Goal: Transaction & Acquisition: Purchase product/service

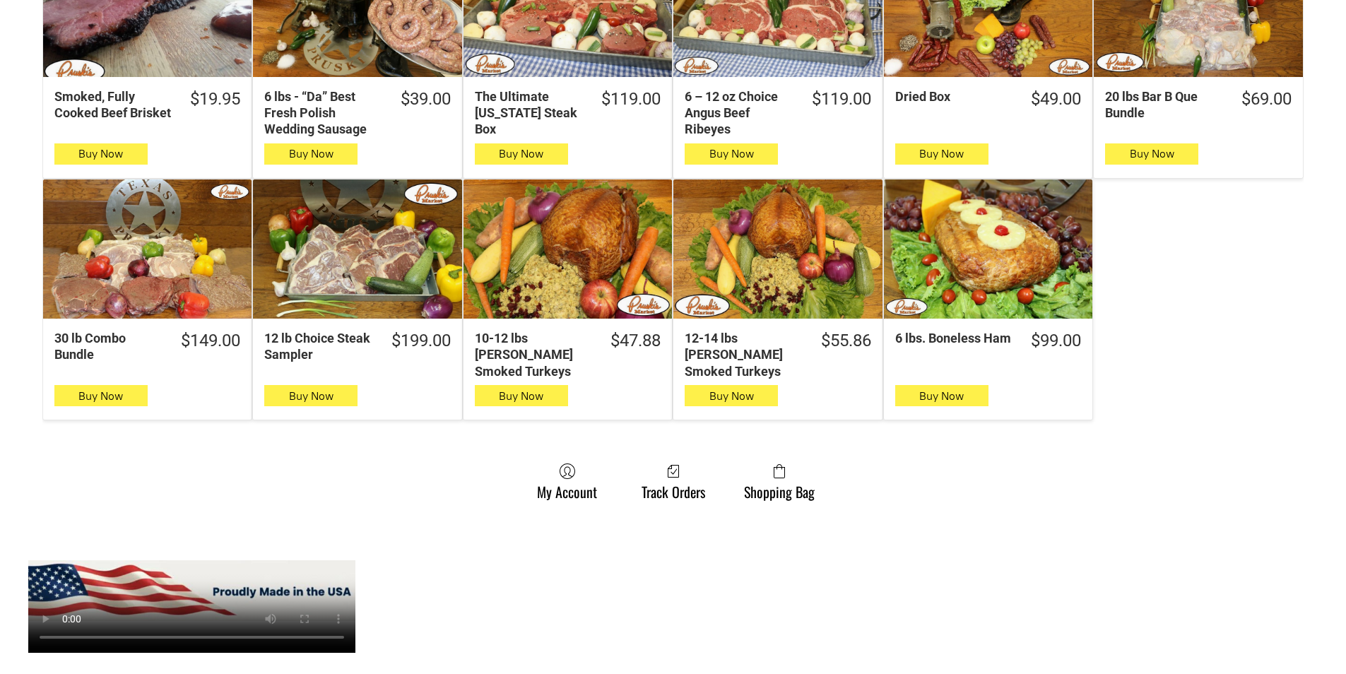
scroll to position [848, 0]
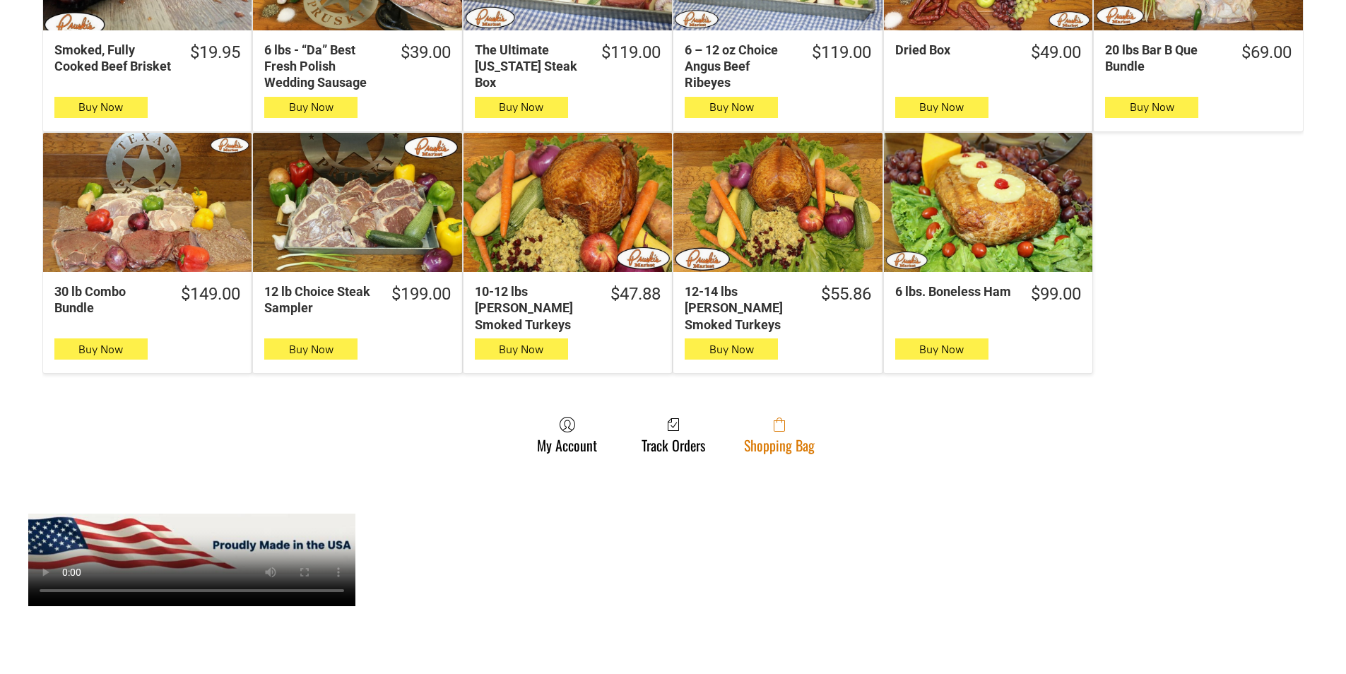
click at [787, 428] on link "Shopping Bag" at bounding box center [779, 434] width 85 height 37
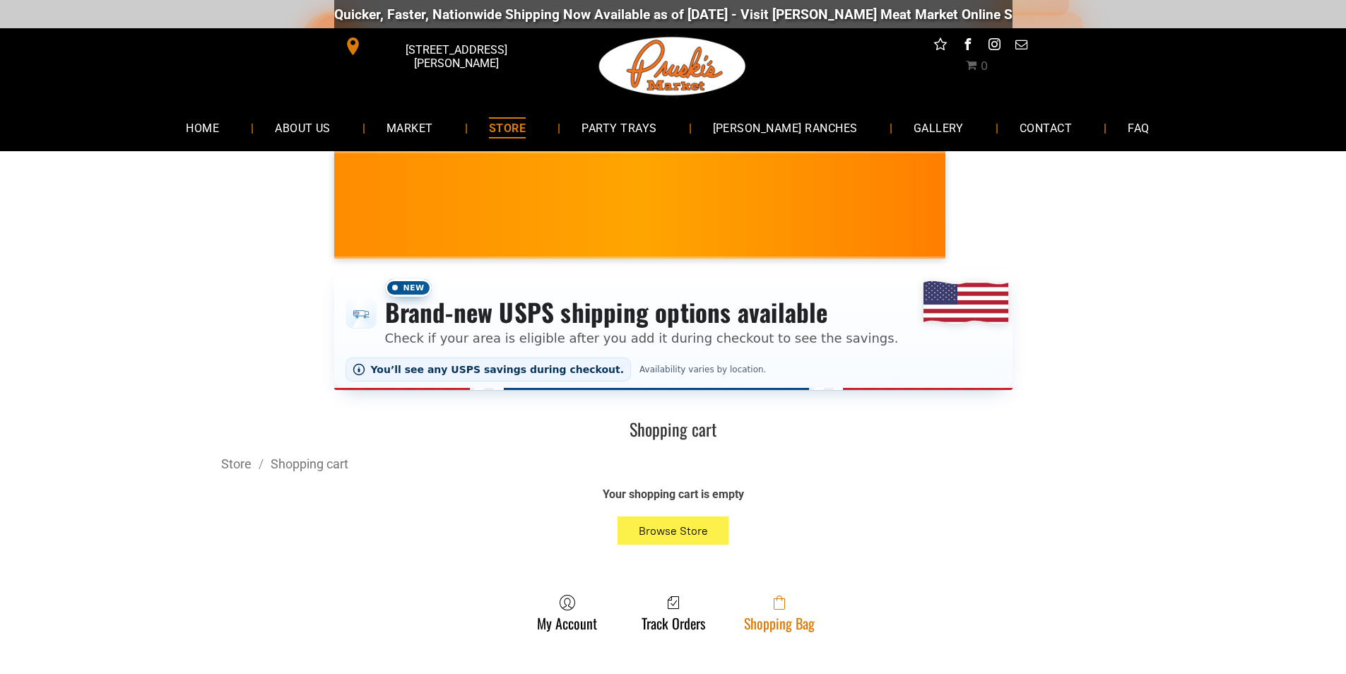
click at [807, 627] on link "Shopping Bag" at bounding box center [779, 612] width 85 height 37
click at [756, 630] on link "Shopping Bag" at bounding box center [779, 612] width 85 height 37
click at [748, 602] on span at bounding box center [779, 602] width 71 height 17
